Goal: Contribute content: Add original content to the website for others to see

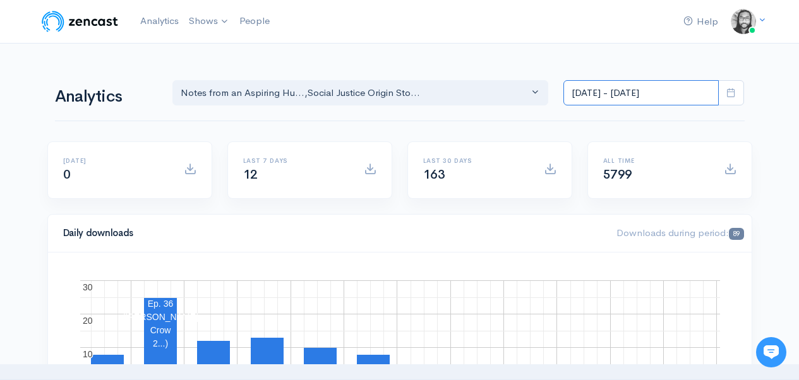
click at [573, 97] on input "[DATE] - [DATE]" at bounding box center [641, 93] width 155 height 26
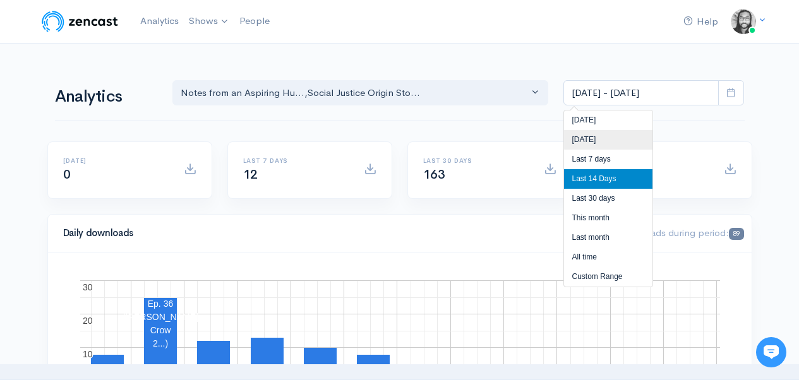
click at [574, 136] on li "[DATE]" at bounding box center [608, 140] width 88 height 20
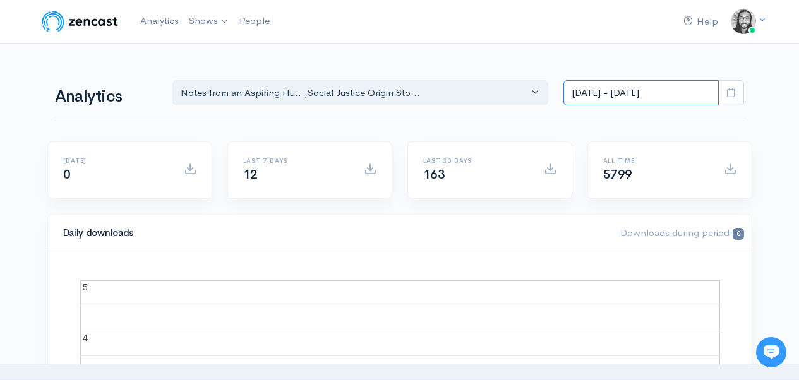
click at [607, 99] on input "[DATE] - [DATE]" at bounding box center [641, 93] width 155 height 26
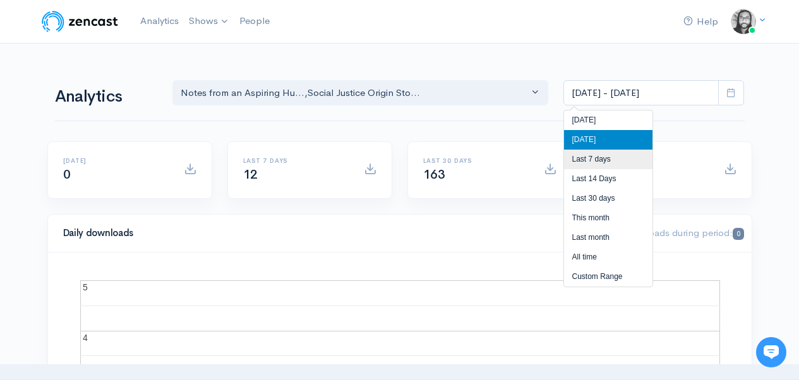
click at [602, 157] on li "Last 7 days" at bounding box center [608, 160] width 88 height 20
type input "[DATE] - [DATE]"
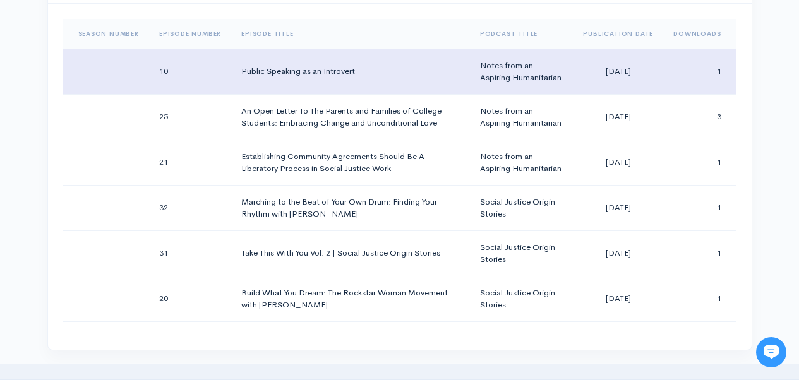
scroll to position [655, 0]
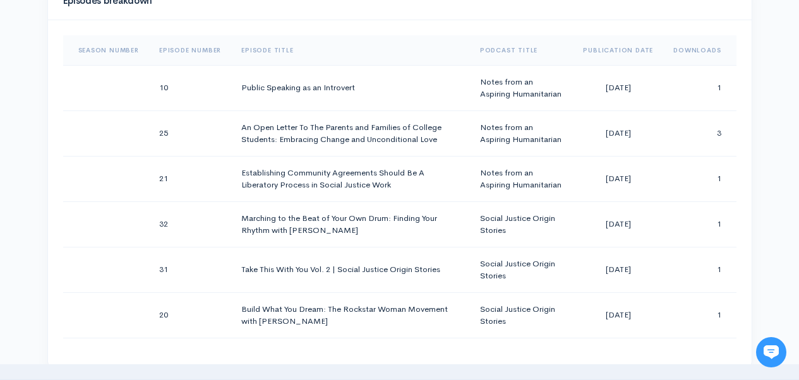
click at [756, 93] on div "Episodes breakdown Season Number Episode Number Episode Title Podcast Title Pub…" at bounding box center [400, 182] width 720 height 401
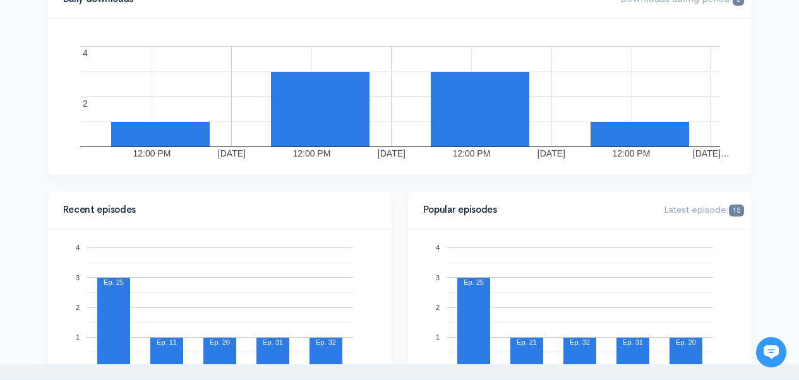
scroll to position [0, 0]
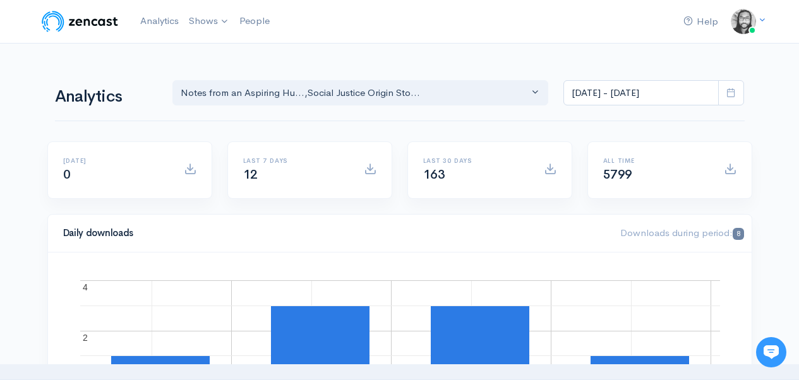
click at [505, 32] on div "Help Notifications View all Your profile Team settings Default team Current Log…" at bounding box center [400, 22] width 720 height 28
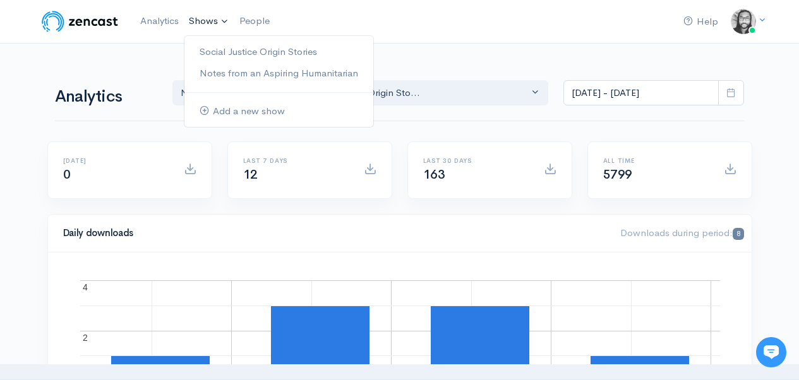
click at [193, 14] on link "Shows" at bounding box center [209, 22] width 51 height 28
click at [243, 51] on link "Social Justice Origin Stories" at bounding box center [278, 52] width 189 height 22
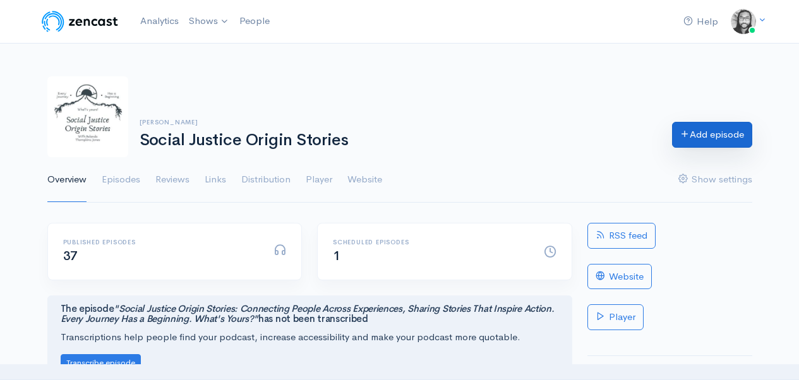
click at [708, 139] on link "Add episode" at bounding box center [712, 135] width 80 height 26
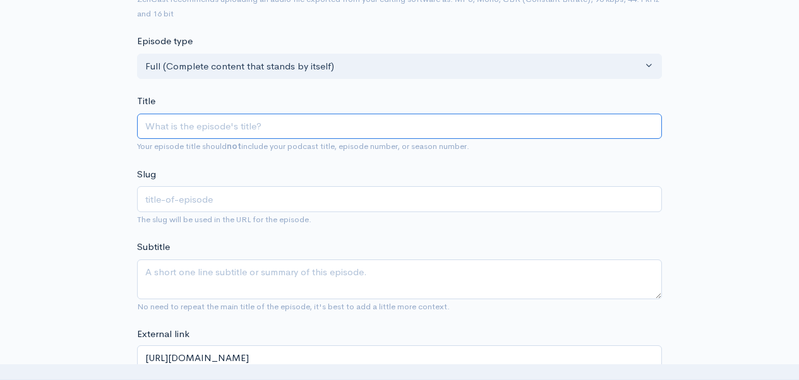
scroll to position [52, 0]
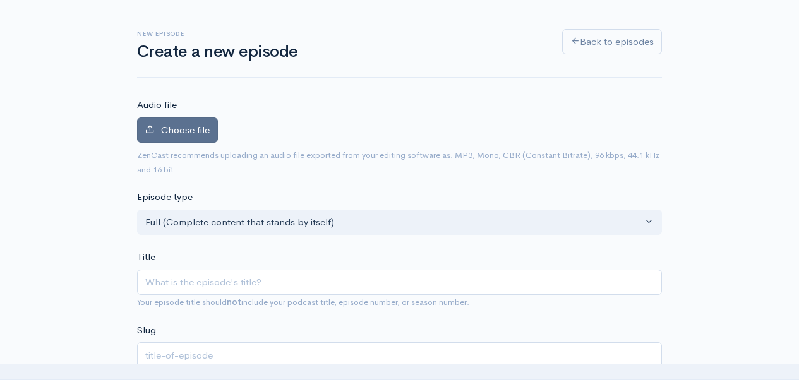
click at [187, 134] on span "Choose file" at bounding box center [185, 130] width 49 height 12
click at [0, 0] on input "Choose file" at bounding box center [0, 0] width 0 height 0
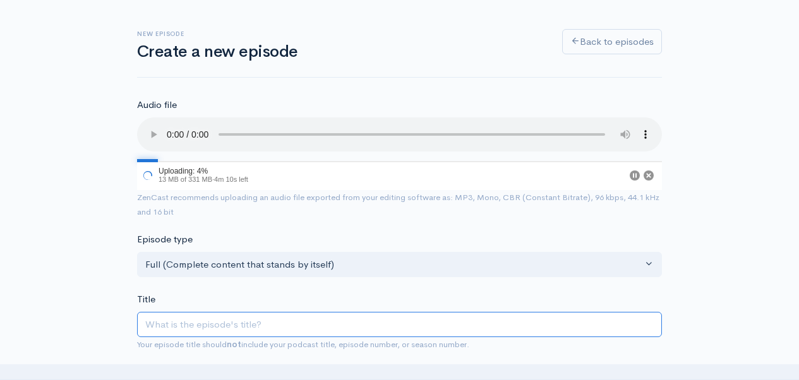
click at [221, 315] on input "Title" at bounding box center [399, 325] width 525 height 26
type input "H"
type input "h"
type input "Hu"
type input "hu"
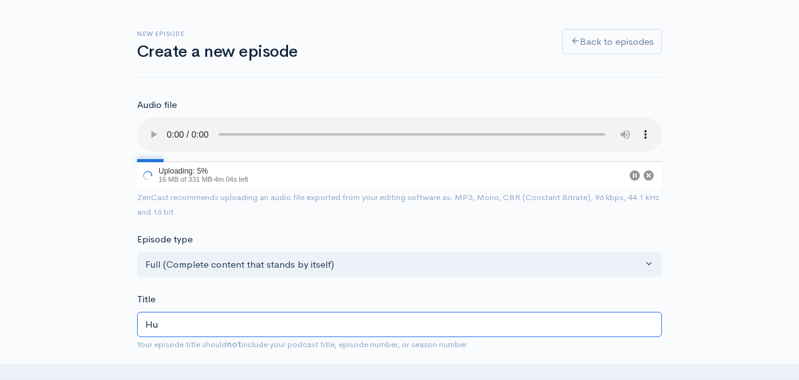
type input "Hum"
type input "hum"
type input "Human"
type input "human"
type input "Humani"
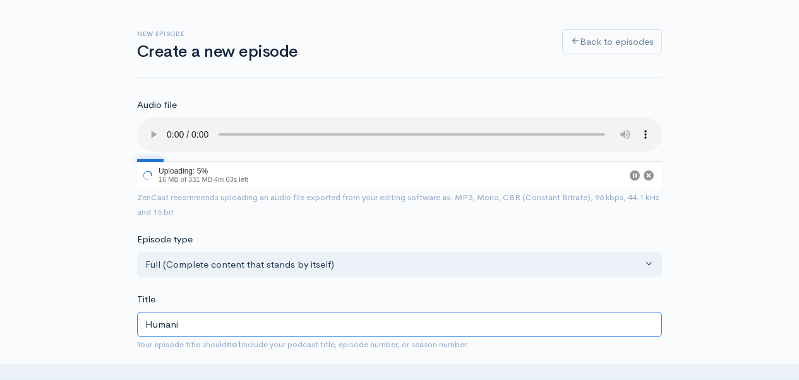
type input "humani"
type input "Humaniz"
type input "humaniz"
type input "Humanizin"
type input "humanizin"
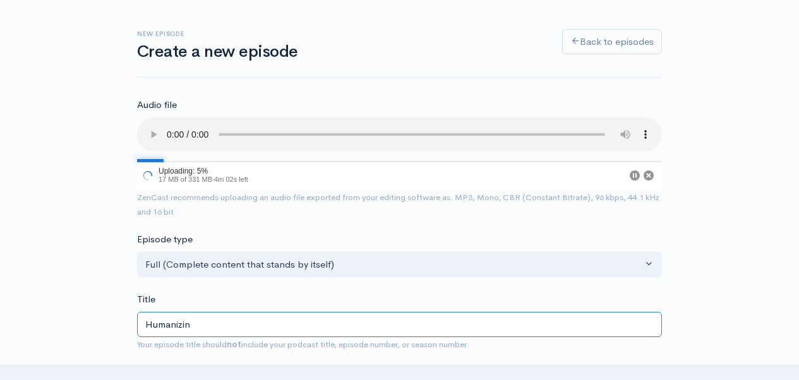
type input "Humanizing"
type input "humanizing"
type input "Humanizing O"
type input "humanizing-o"
type input "Humanizing Our"
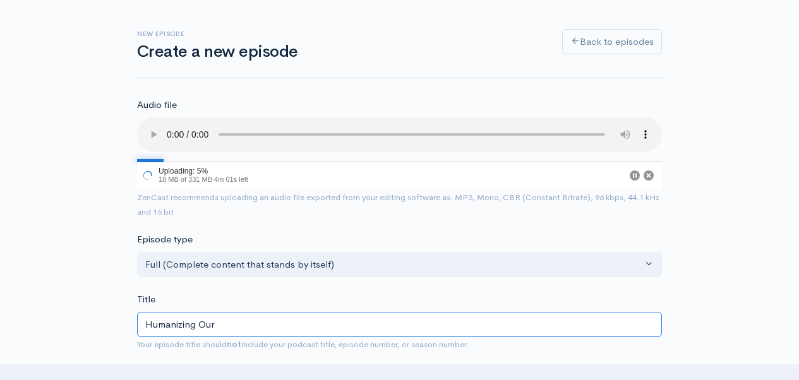
type input "humanizing-our"
type input "Humanizing Our N"
type input "humanizing-our-n"
type input "Humanizing Our Ne"
type input "humanizing-our-ne"
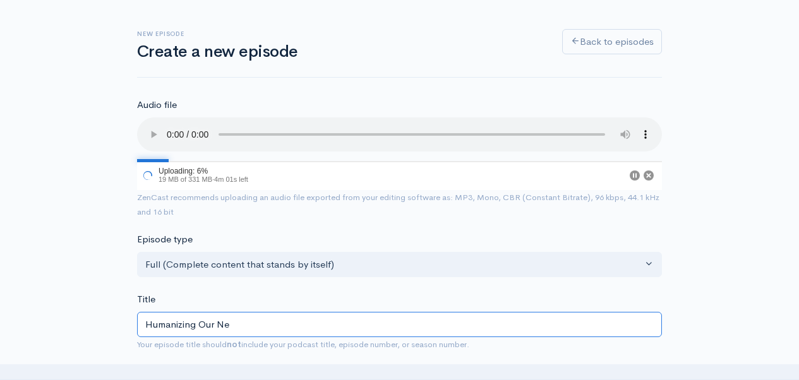
type input "Humanizing Our Neu"
type input "humanizing-our-neu"
type input "Humanizing Our Neur"
type input "humanizing-our-neur"
type input "Humanizing Our Neuro"
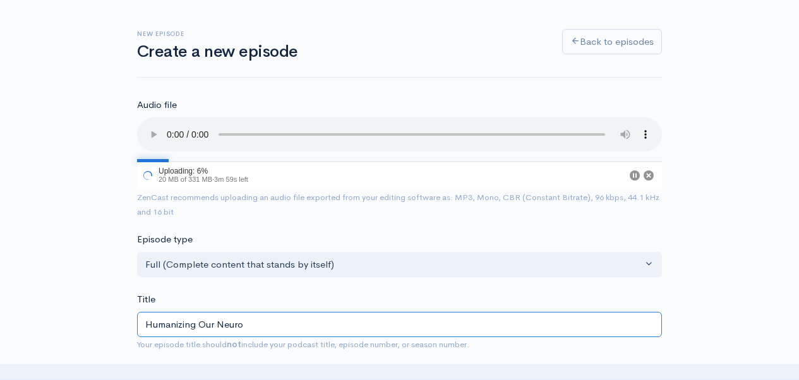
type input "humanizing-our-neuro"
type input "Humanizing Our Neurodi"
type input "humanizing-our-neurodi"
type input "Humanizing Our Neurodiv"
type input "humanizing-our-neurodiv"
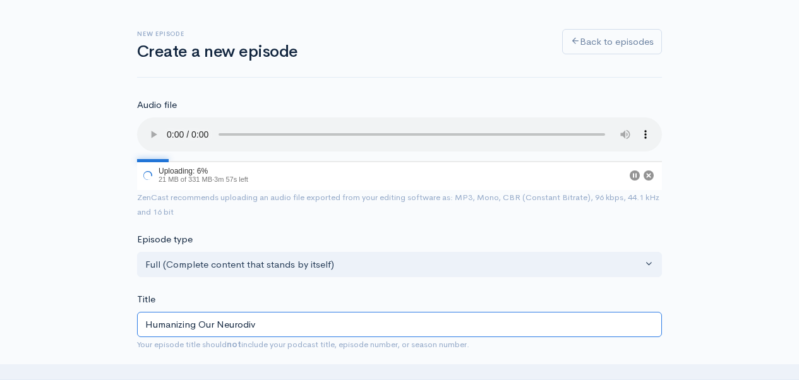
type input "Humanizing Our Neurodive"
type input "humanizing-our-neurodive"
type input "Humanizing Our Neurodiver"
type input "humanizing-our-neurodiver"
type input "Humanizing Our Neurodiverg"
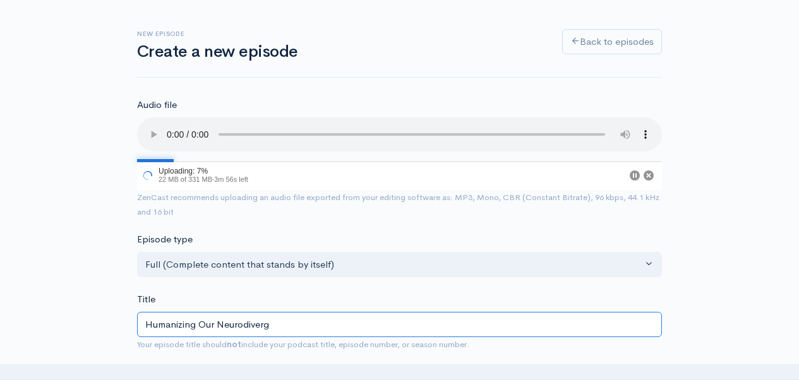
type input "humanizing-our-neurodiverg"
type input "Humanizing Our Neurodiverge"
type input "humanizing-our-neurodiverge"
type input "Humanizing Our Neurodivergenc"
type input "humanizing-our-neurodivergenc"
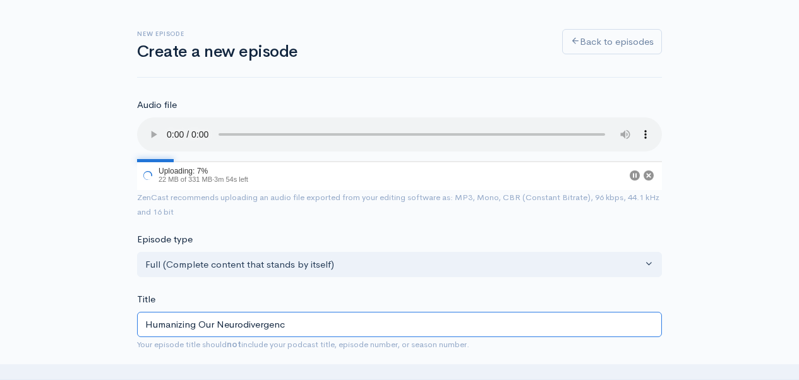
type input "Humanizing Our Neurodivergence"
type input "humanizing-our-neurodivergence"
type input "Humanizing Our Neurodivergence: L"
type input "humanizing-our-neurodivergence-l"
type input "Humanizing Our Neurodivergence: Le"
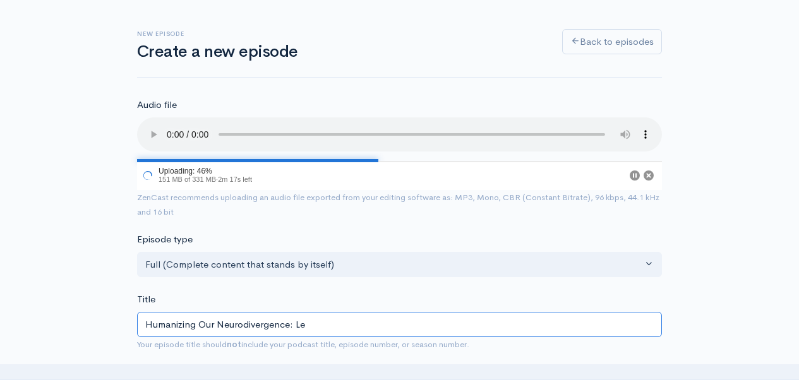
type input "humanizing-our-neurodivergence-le"
type input "Humanizing Our Neurodivergence: Les"
type input "humanizing-our-neurodivergence-les"
type input "Humanizing Our Neurodivergence: Less"
type input "humanizing-our-neurodivergence-less"
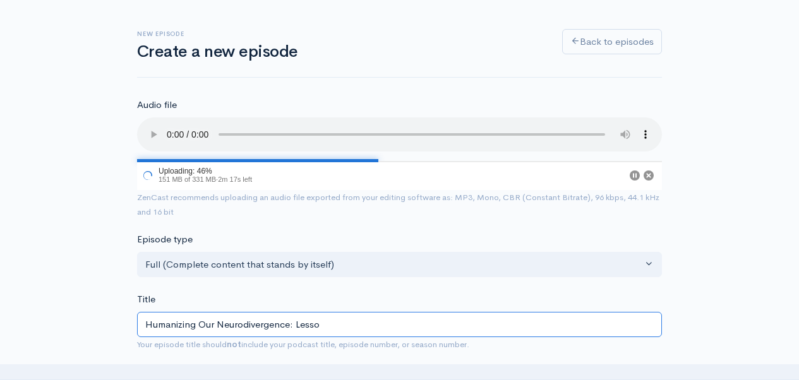
type input "Humanizing Our Neurodivergence: Lesson"
type input "humanizing-our-neurodivergence-lesson"
type input "Humanizing Our Neurodivergence: Lessons"
type input "humanizing-our-neurodivergence-lessons"
type input "Humanizing Our Neurodivergence: Lessons of"
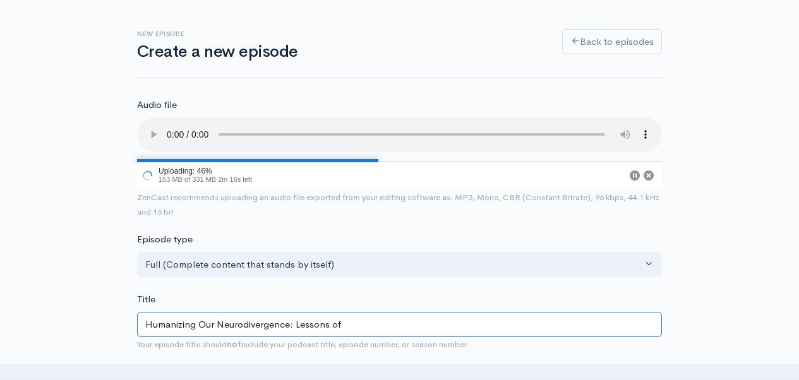
type input "humanizing-our-neurodivergence-lessons-of"
type input "Humanizing Our Neurodivergence: Lessons of L"
type input "humanizing-our-neurodivergence-lessons-of-l"
type input "Humanizing Our Neurodivergence: Lessons of Lov"
type input "humanizing-our-neurodivergence-lessons-of-lov"
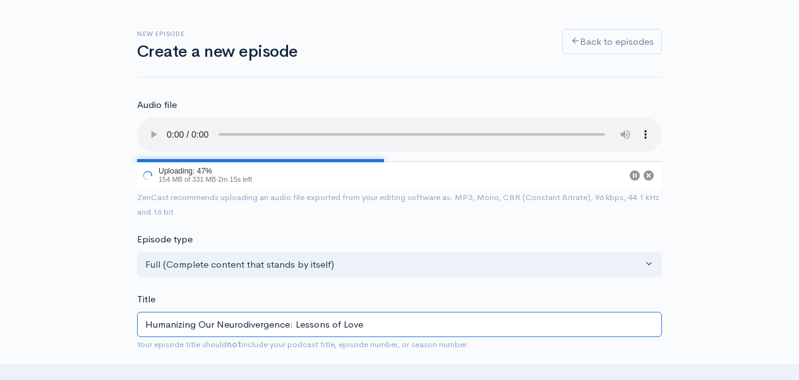
type input "Humanizing Our Neurodivergence: Lessons of Love"
type input "humanizing-our-neurodivergence-lessons-of-love"
type input "Humanizing Our Neurodivergence: Lessons of Love F"
type input "humanizing-our-neurodivergence-lessons-of-love-f"
type input "Humanizing Our Neurodivergence: Lessons of Love Fro"
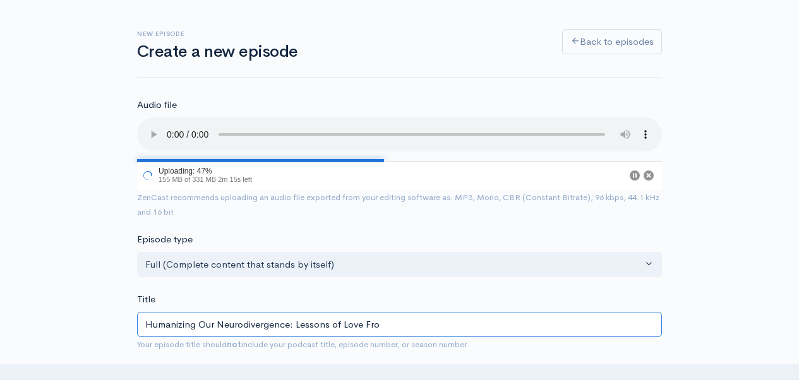
type input "humanizing-our-neurodivergence-lessons-of-love-fro"
type input "Humanizing Our Neurodivergence: Lessons of Love From"
type input "humanizing-our-neurodivergence-lessons-of-love-from"
type input "Humanizing Our Neurodivergence: Lessons of Love From T"
type input "humanizing-our-neurodivergence-lessons-of-love-from-t"
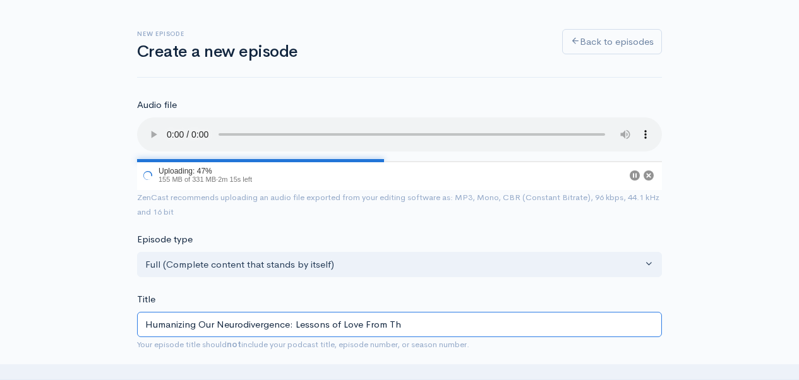
type input "Humanizing Our Neurodivergence: Lessons of Love From The"
type input "humanizing-our-neurodivergence-lessons-of-love-from-the"
type input "Humanizing Our Neurodivergence: Lessons of Love From The P"
type input "humanizing-our-neurodivergence-lessons-of-love-from-the-p"
type input "Humanizing Our Neurodivergence: Lessons of Love From The Peo"
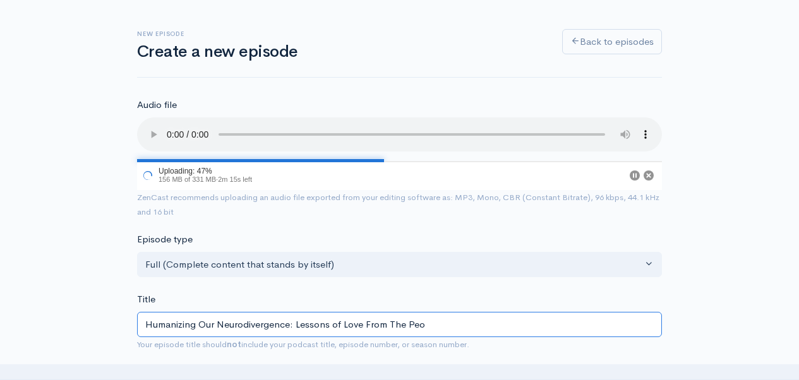
type input "humanizing-our-neurodivergence-lessons-of-love-from-the-peo"
type input "Humanizing Our Neurodivergence: Lessons of Love From The Peop"
type input "humanizing-our-neurodivergence-lessons-of-love-from-the-peop"
type input "Humanizing Our Neurodivergence: Lessons of Love From The People"
type input "humanizing-our-neurodivergence-lessons-of-love-from-the-people"
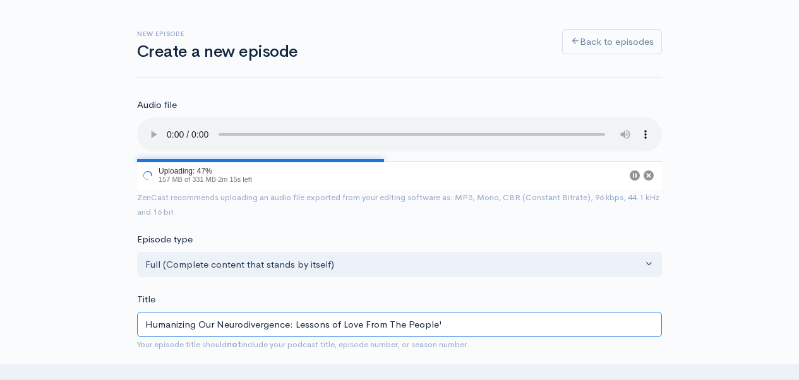
type input "Humanizing Our Neurodivergence: Lessons of Love From The People's"
type input "humanizing-our-neurodivergence-lessons-of-love-from-the-peoples"
type input "Humanizing Our Neurodivergence: Lessons of Love From The People's P"
type input "humanizing-our-neurodivergence-lessons-of-love-from-the-peoples-p"
type input "Humanizing Our Neurodivergence: Lessons of Love From The People's Pl"
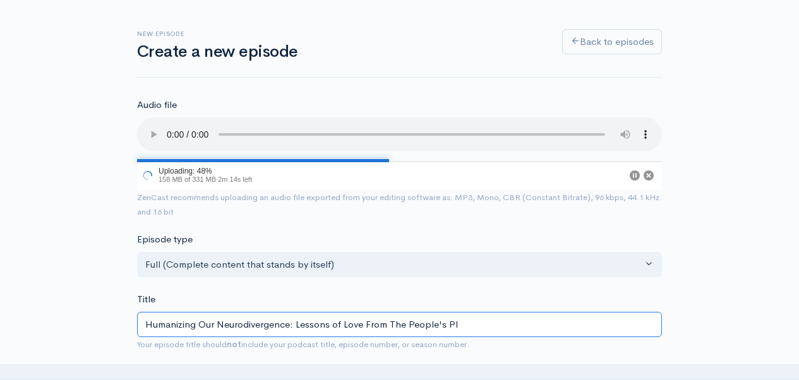
type input "humanizing-our-neurodivergence-lessons-of-love-from-the-peoples-pl"
type input "Humanizing Our Neurodivergence: Lessons of Love From The People's Pla"
type input "humanizing-our-neurodivergence-lessons-of-love-from-the-peoples-pla"
type input "Humanizing Our Neurodivergence: Lessons of Love From The People's Plat"
type input "humanizing-our-neurodivergence-lessons-of-love-from-the-peoples-plat"
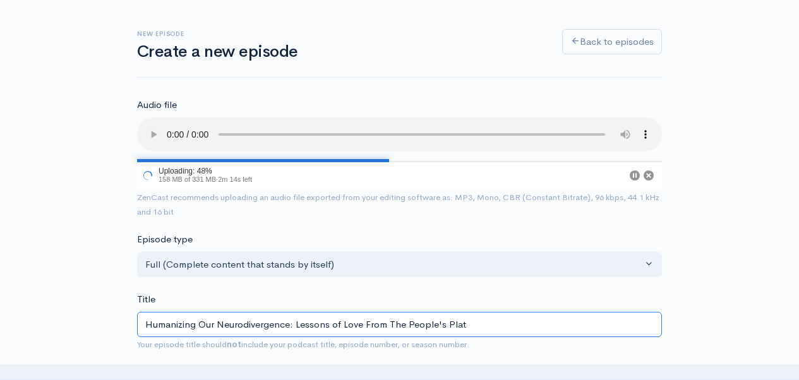
type input "Humanizing Our Neurodivergence: Lessons of Love From The People's Platy"
type input "humanizing-our-neurodivergence-lessons-of-love-from-the-peoples-platy"
type input "Humanizing Our Neurodivergence: Lessons of Love From The People's Platyp"
type input "humanizing-our-neurodivergence-lessons-of-love-from-the-peoples-platyp"
type input "Humanizing Our Neurodivergence: Lessons of Love From The People's Platypu"
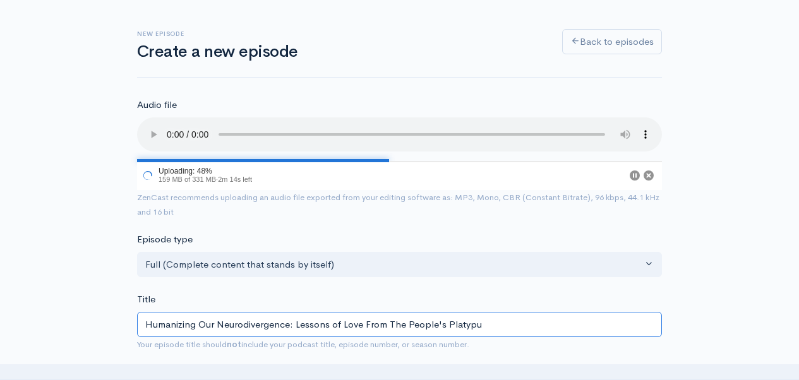
type input "humanizing-our-neurodivergence-lessons-of-love-from-the-peoples-platypu"
type input "Humanizing Our Neurodivergence: Lessons of Love From The People's Platypus"
type input "humanizing-our-neurodivergence-lessons-of-love-from-the-peoples-platypus"
type input "Humanizing Our Neurodivergence: Lessons of Love From The People's Platypus wi"
type input "humanizing-our-neurodivergence-lessons-of-love-from-the-peoples-platypus-wi"
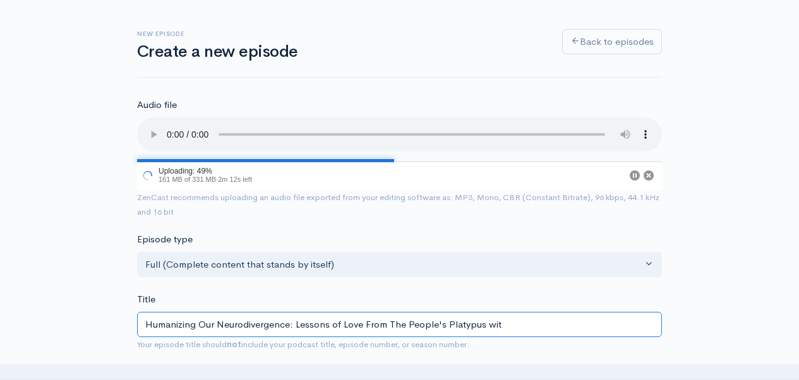
type input "Humanizing Our Neurodivergence: Lessons of Love From The People's Platypus with"
type input "humanizing-our-neurodivergence-lessons-of-love-from-the-peoples-platypus-with"
type input "Humanizing Our Neurodivergence: Lessons of Love From The People's Platypus with…"
type input "humanizing-our-neurodivergence-lessons-of-love-from-the-peoples-platypus-with-s"
type input "Humanizing Our Neurodivergence: Lessons of Love From The People's Platypus with…"
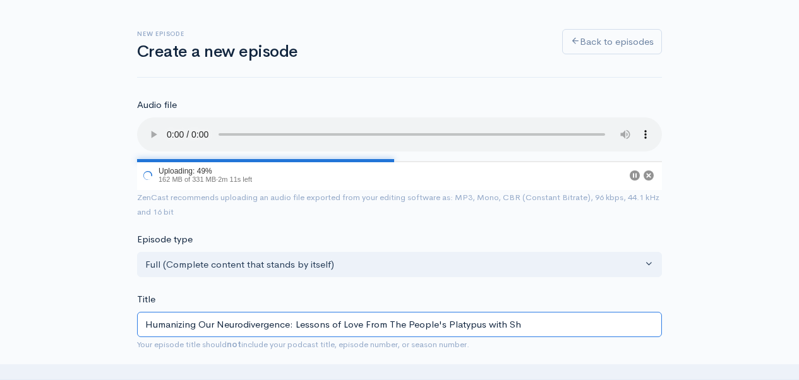
type input "humanizing-our-neurodivergence-lessons-of-love-from-the-peoples-platypus-with-sh"
type input "Humanizing Our Neurodivergence: Lessons of Love From The People's Platypus with…"
type input "humanizing-our-neurodivergence-lessons-of-love-from-the-peoples-platypus-with-s…"
type input "Humanizing Our Neurodivergence: Lessons of Love From The People's Platypus with…"
type input "humanizing-our-neurodivergence-lessons-of-love-from-the-peoples-platypus-with-s…"
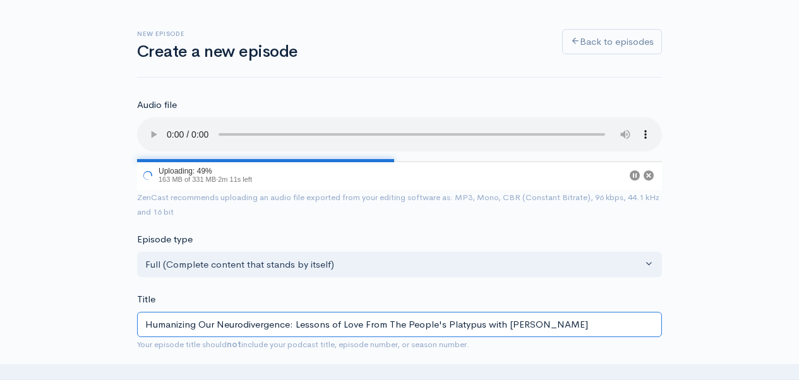
type input "Humanizing Our Neurodivergence: Lessons of Love From The People's Platypus with…"
type input "humanizing-our-neurodivergence-lessons-of-love-from-the-peoples-platypus-with-[…"
type input "Humanizing Our Neurodivergence: Lessons of Love From The People's Platypus with…"
type input "humanizing-our-neurodivergence-lessons-of-love-from-the-peoples-platypus-with-[…"
type input "Humanizing Our Neurodivergence: Lessons of Love From The People's Platypus with…"
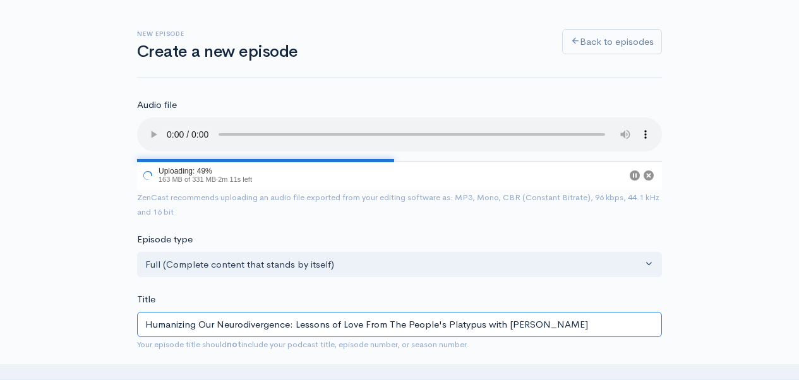
type input "humanizing-our-neurodivergence-lessons-of-love-from-the-peoples-platypus-with-[…"
type input "Humanizing Our Neurodivergence: Lessons of Love From The People's Platypus with…"
type input "humanizing-our-neurodivergence-lessons-of-love-from-the-peoples-platypus-with-s…"
type input "Humanizing Our Neurodivergence: Lessons of Love From The People's Platypus with…"
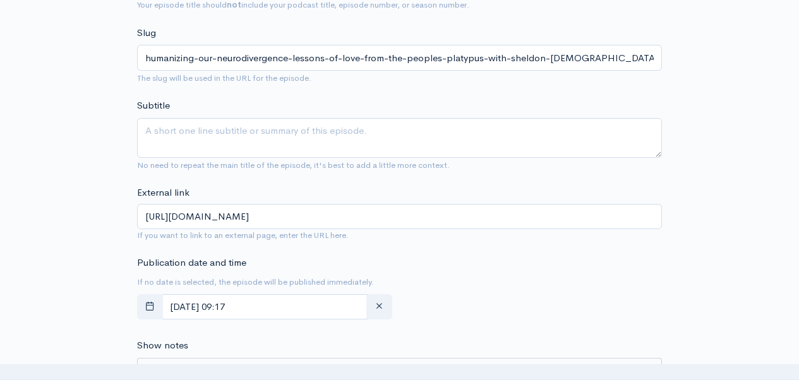
scroll to position [408, 0]
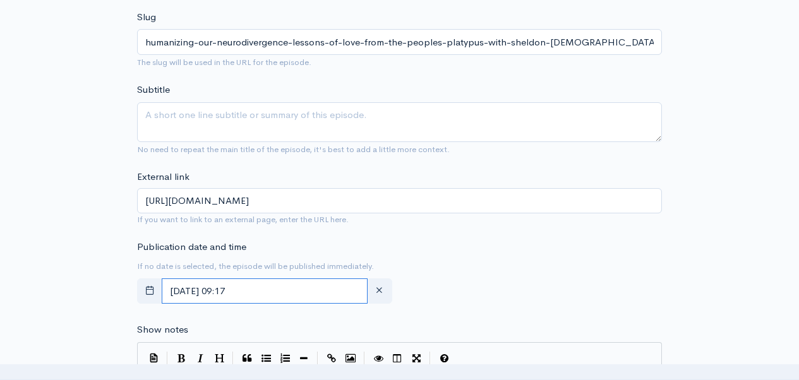
click at [333, 292] on input "[DATE] 09:17" at bounding box center [265, 292] width 206 height 26
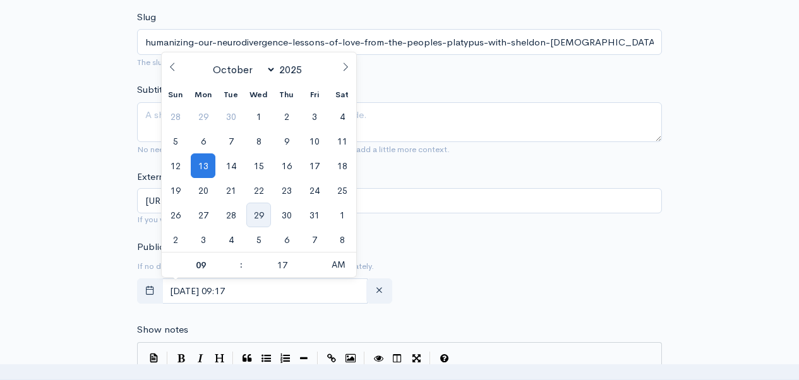
click at [265, 218] on span "29" at bounding box center [258, 215] width 25 height 25
type input "[DATE] 09:17"
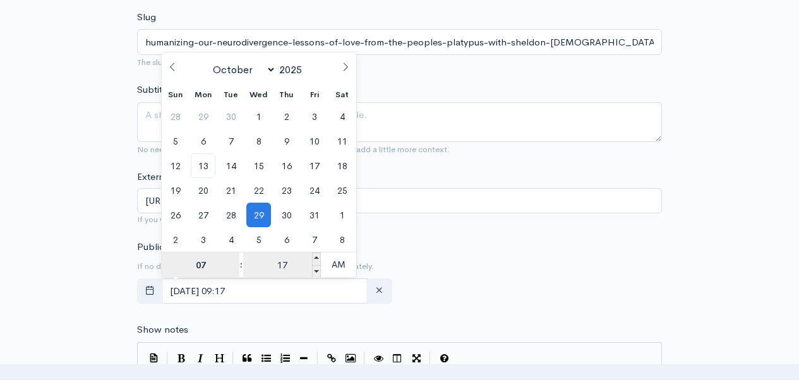
type input "07"
type input "[DATE] 07:17"
click at [283, 263] on input "17" at bounding box center [282, 265] width 78 height 25
type input "00"
type input "[DATE] 07:00"
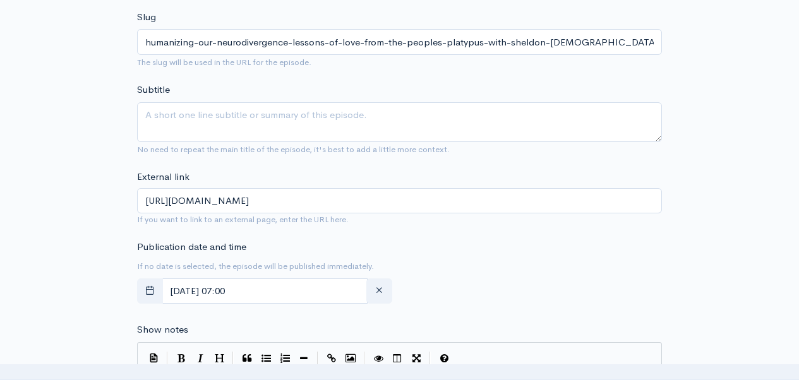
click at [455, 269] on div "Publication date and time If no date is selected, the episode will be published…" at bounding box center [400, 275] width 540 height 70
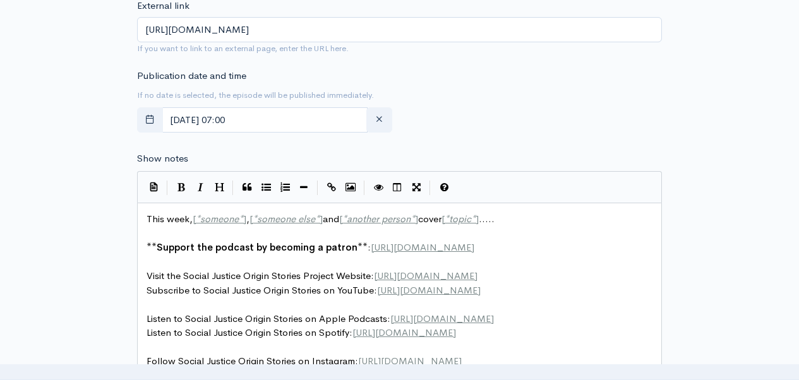
scroll to position [4, 0]
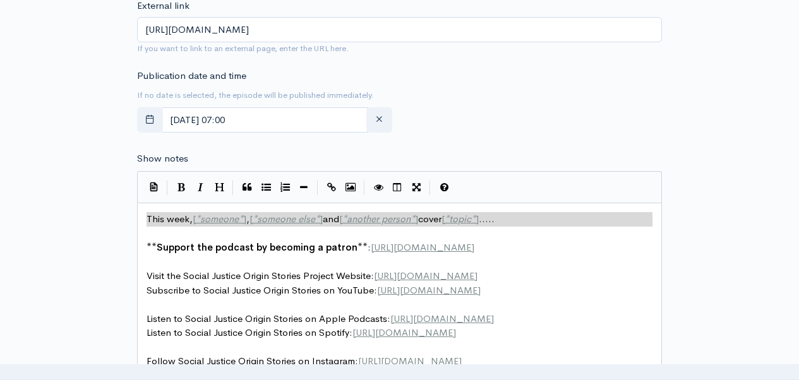
type textarea "This week, [*someone*], [*someone else*] and [*another person*] cover [*topic*]…"
drag, startPoint x: 145, startPoint y: 219, endPoint x: 512, endPoint y: 225, distance: 367.1
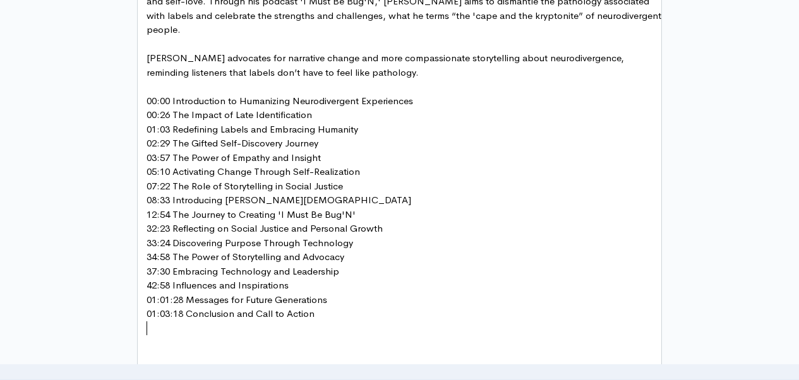
scroll to position [868, 0]
type textarea "You"
type textarea "Connect with [PERSON_NAME] on his website, sheldongayisbugh"
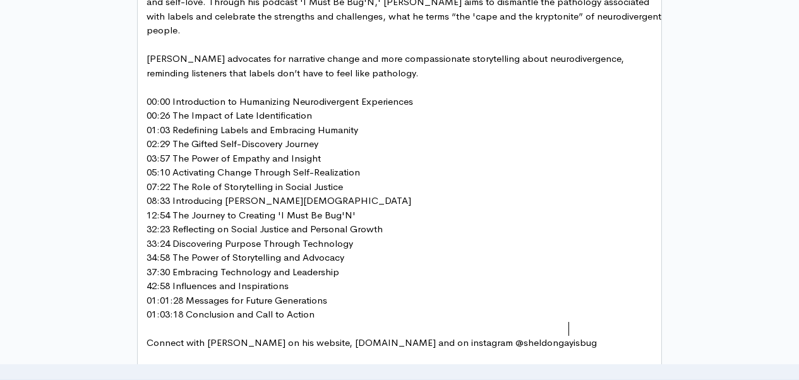
type textarea "[DOMAIN_NAME] and on instagram @sheldongayisbugn"
type textarea "n"
type textarea "[DOMAIN_NAME]"
drag, startPoint x: 311, startPoint y: 316, endPoint x: 408, endPoint y: 311, distance: 96.8
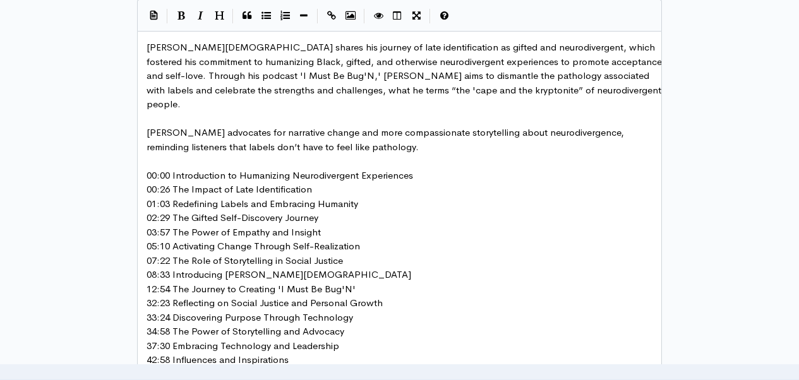
scroll to position [778, 0]
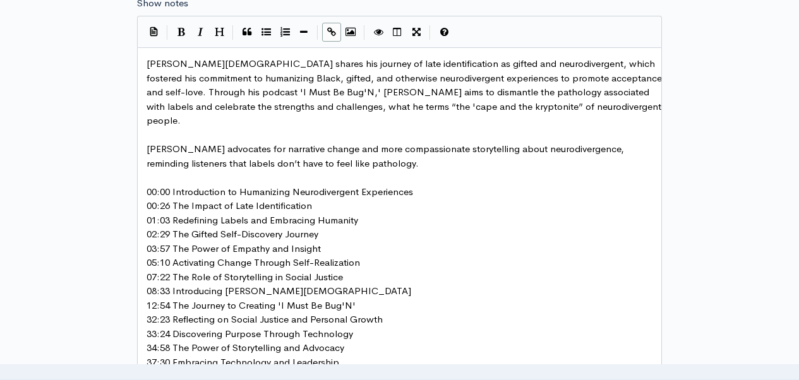
click at [334, 27] on icon "Create Link" at bounding box center [331, 31] width 9 height 9
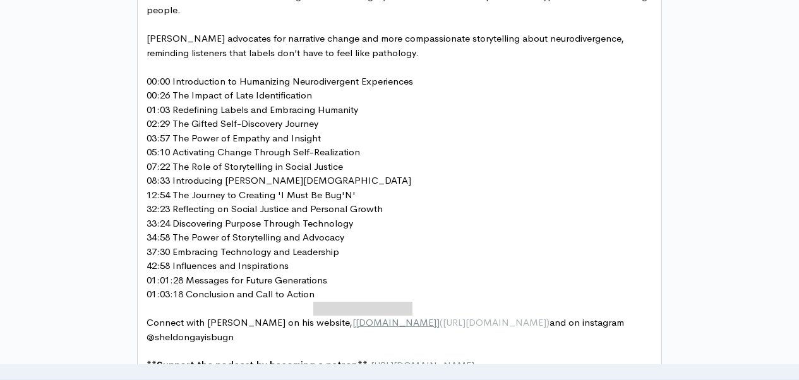
scroll to position [905, 0]
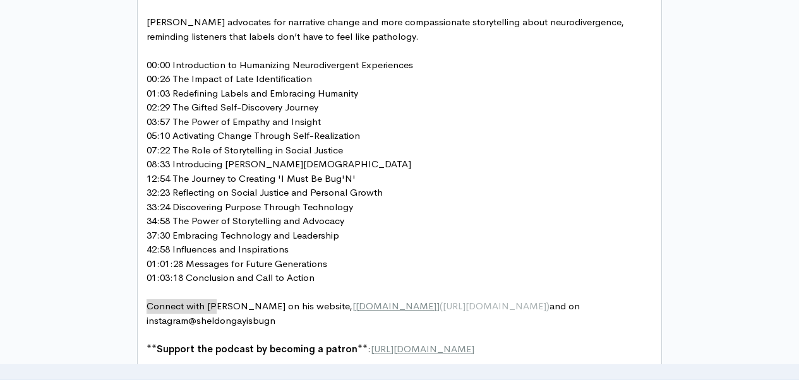
type textarea "@sheldongayisbugn"
drag, startPoint x: 149, startPoint y: 291, endPoint x: 234, endPoint y: 296, distance: 84.8
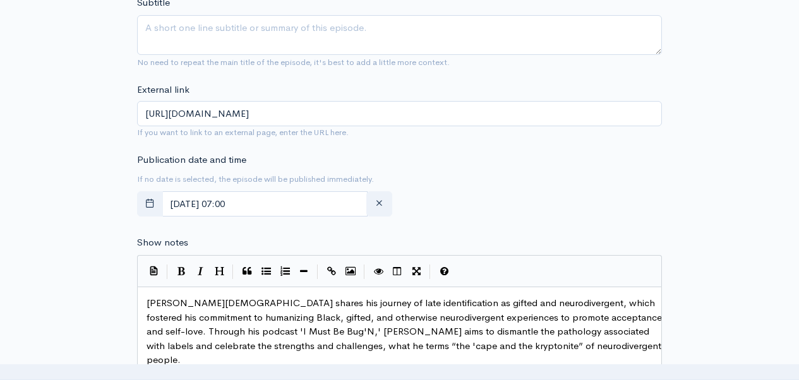
scroll to position [601, 0]
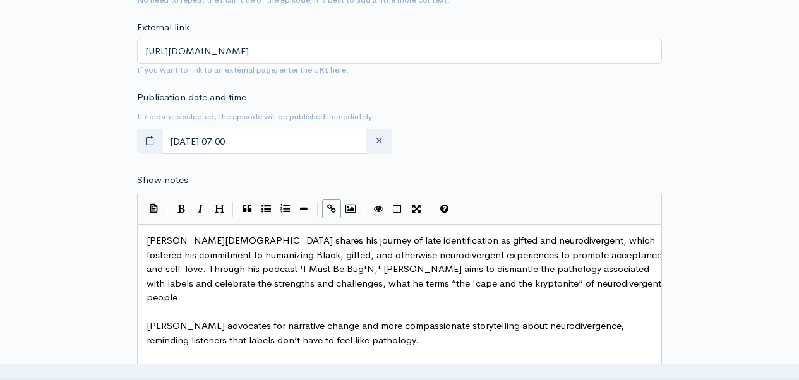
click at [331, 200] on button "Create Link" at bounding box center [331, 209] width 19 height 19
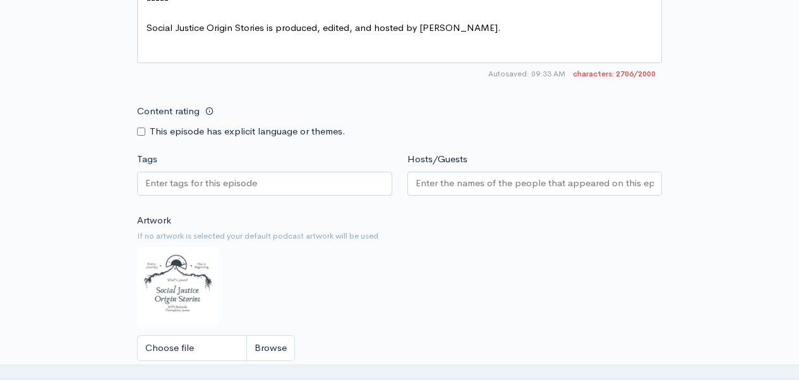
scroll to position [1524, 0]
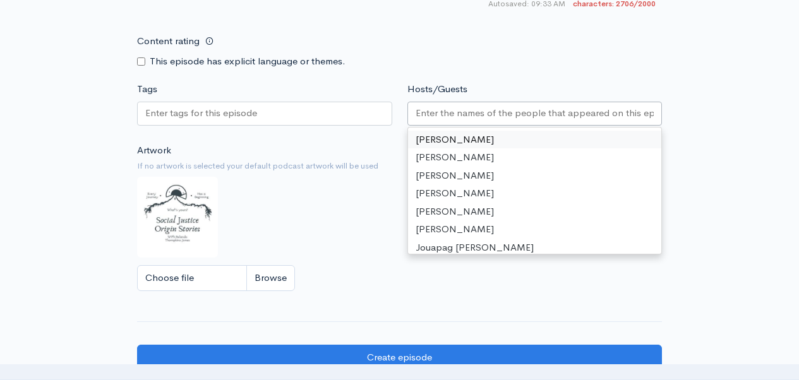
click at [444, 111] on input "Hosts/Guests" at bounding box center [535, 113] width 239 height 15
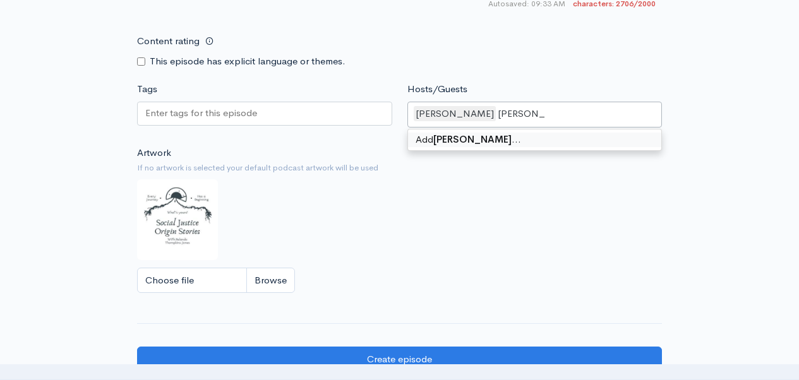
type input "[PERSON_NAME][DEMOGRAPHIC_DATA]"
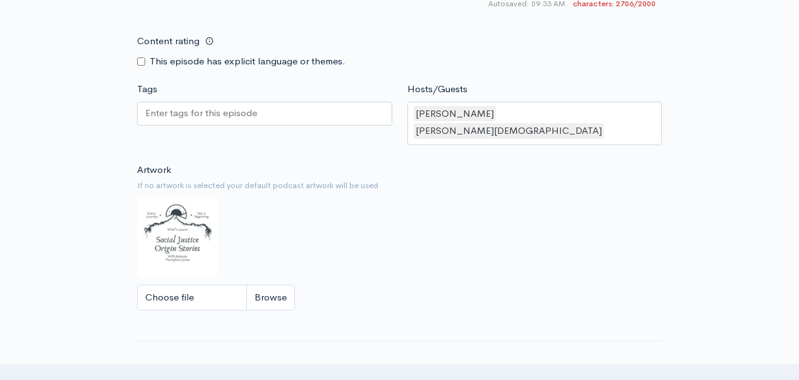
click at [282, 285] on input "Choose file" at bounding box center [216, 298] width 158 height 26
type input "C:\fakepath\[PERSON_NAME][DEMOGRAPHIC_DATA] SJOS Cover.jpg"
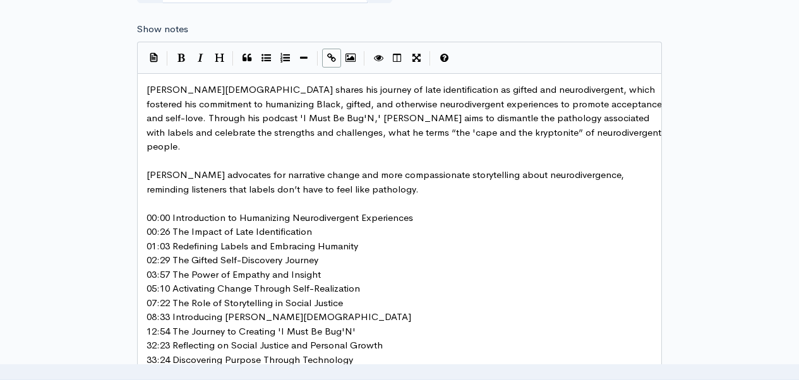
scroll to position [550, 0]
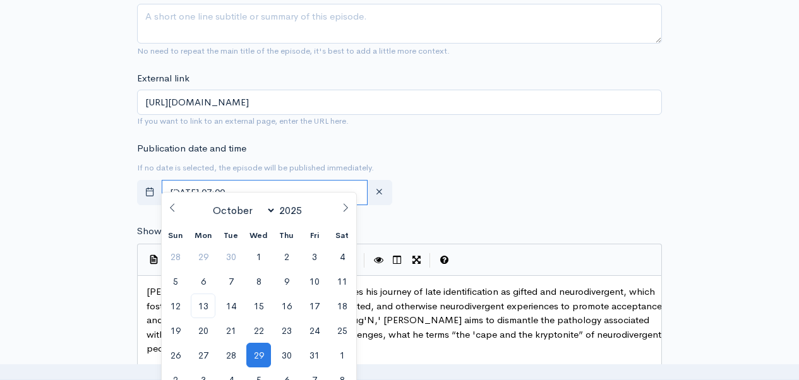
click at [322, 181] on input "[DATE] 07:00" at bounding box center [265, 193] width 206 height 26
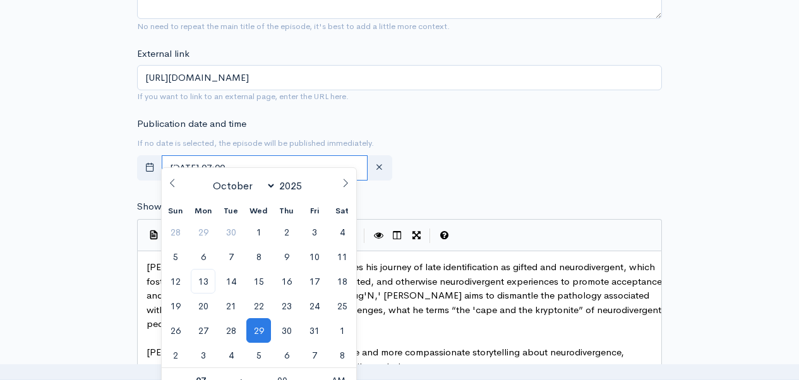
scroll to position [661, 0]
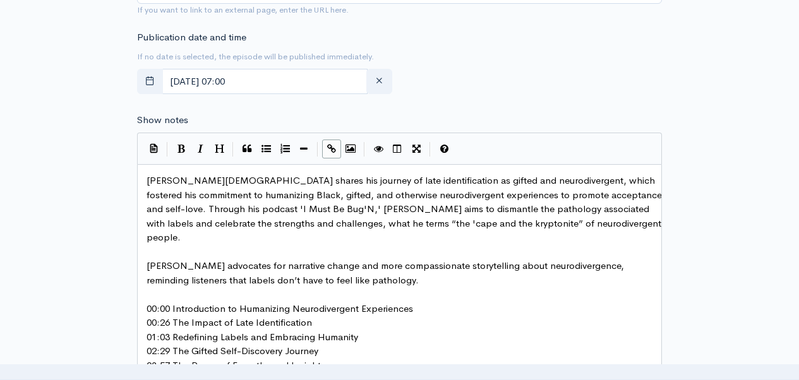
click at [700, 178] on div "New episode Create a new episode Back to episodes Audio file Choose file Humani…" at bounding box center [400, 355] width 720 height 1945
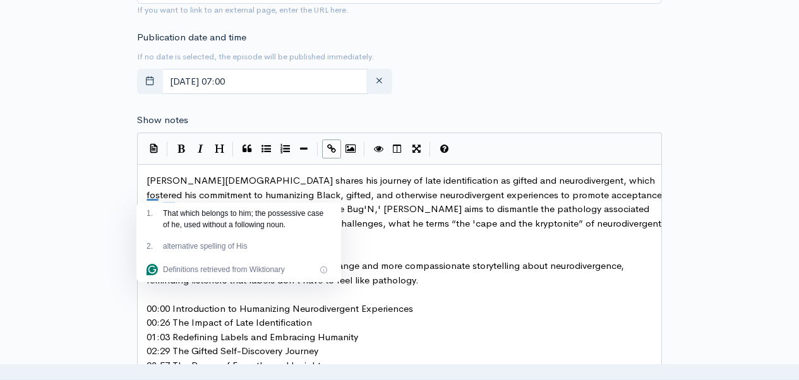
click at [700, 178] on div "New episode Create a new episode Back to episodes Audio file Choose file Humani…" at bounding box center [400, 355] width 720 height 1945
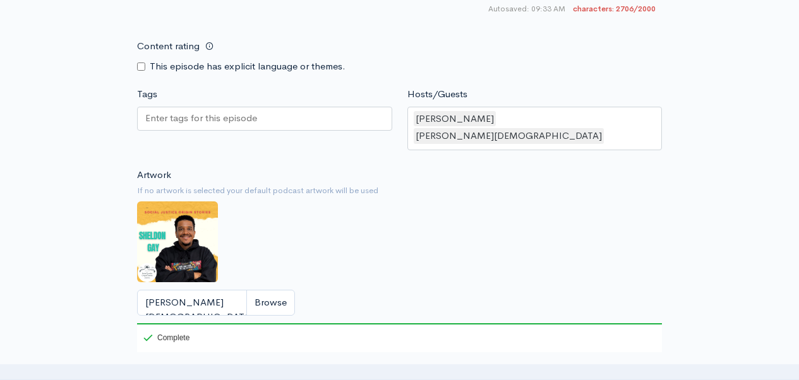
scroll to position [1719, 0]
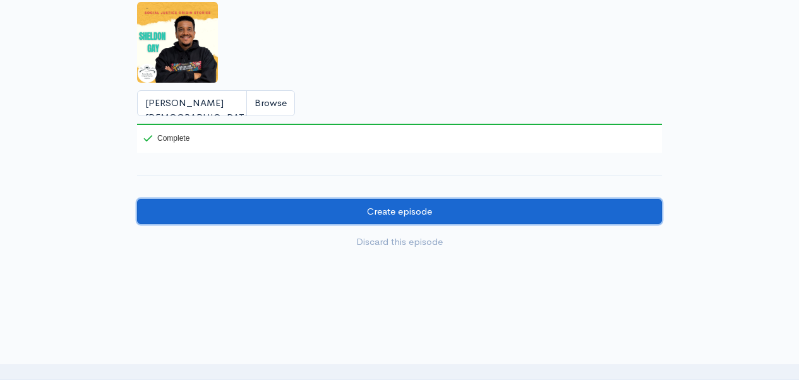
click at [442, 199] on input "Create episode" at bounding box center [399, 212] width 525 height 26
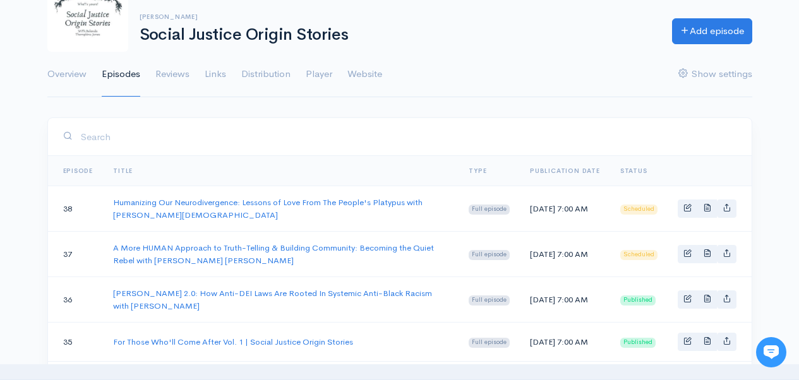
scroll to position [122, 0]
